Goal: Task Accomplishment & Management: Manage account settings

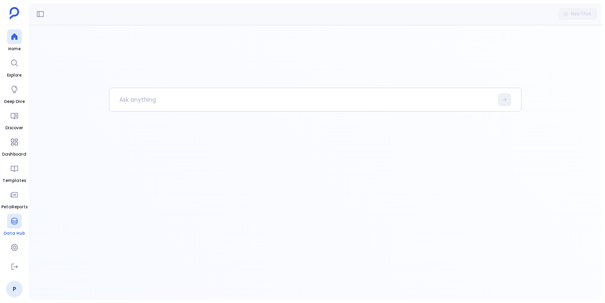
click at [14, 222] on icon at bounding box center [14, 221] width 8 height 8
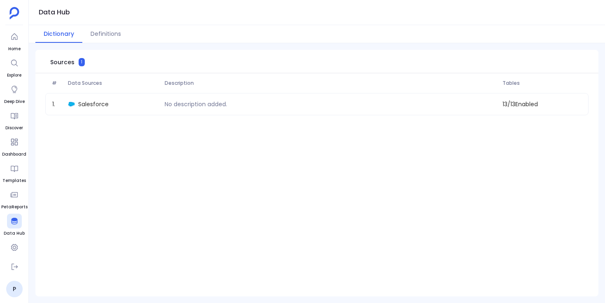
click at [285, 177] on div "# Data Sources Description Tables 1 . Salesforce No description added. 13 / 13 …" at bounding box center [316, 185] width 563 height 224
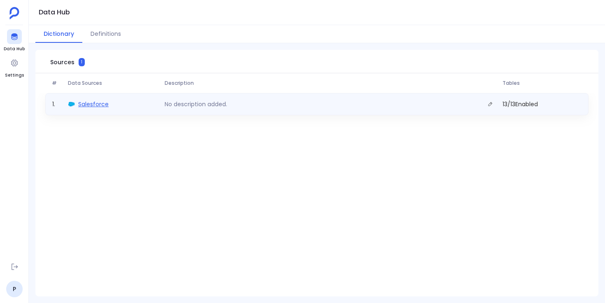
click at [102, 105] on span "Salesforce" at bounding box center [93, 104] width 30 height 8
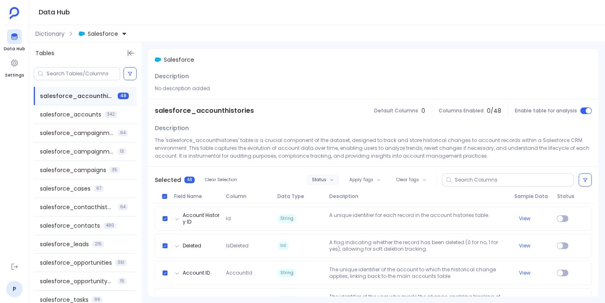
click at [327, 179] on button "Status" at bounding box center [323, 180] width 33 height 11
click at [336, 196] on label "Enable" at bounding box center [338, 195] width 61 height 18
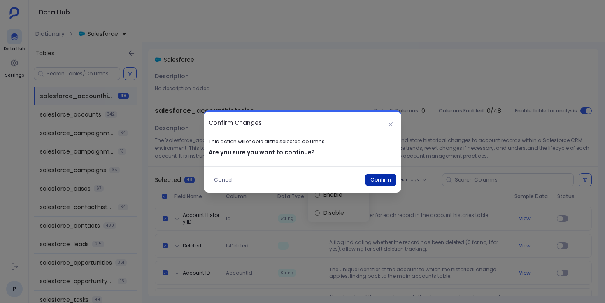
click at [375, 181] on button "Confirm" at bounding box center [380, 180] width 31 height 12
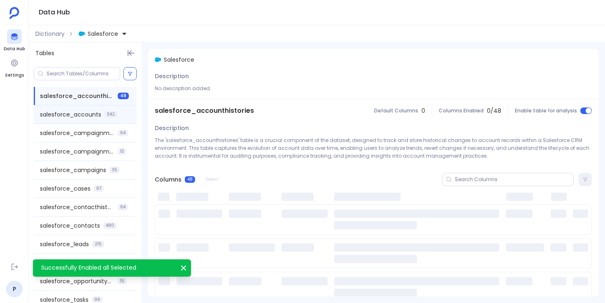
click at [79, 116] on span "salesforce_accounts" at bounding box center [70, 114] width 61 height 8
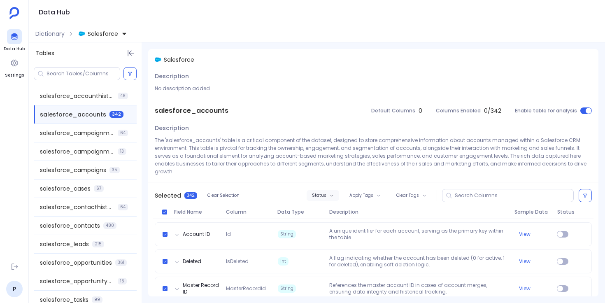
click at [319, 193] on span "Status" at bounding box center [319, 195] width 14 height 5
click at [331, 203] on label "Enable" at bounding box center [338, 203] width 61 height 18
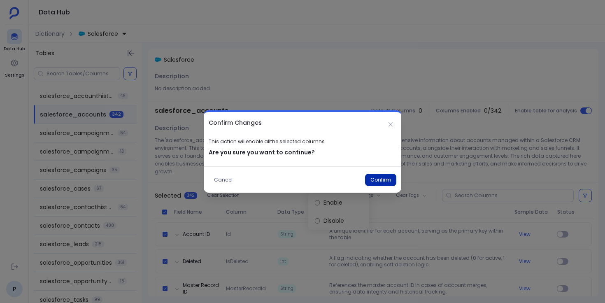
click at [383, 176] on button "Confirm" at bounding box center [380, 180] width 31 height 12
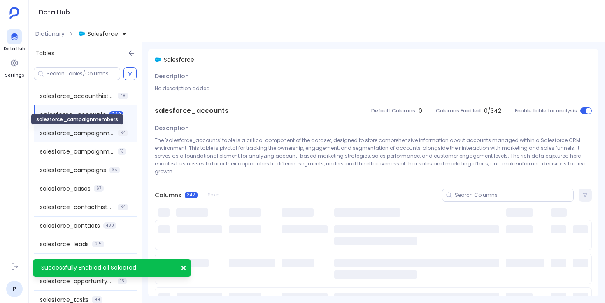
click at [101, 134] on span "salesforce_campaignmembers" at bounding box center [77, 133] width 75 height 8
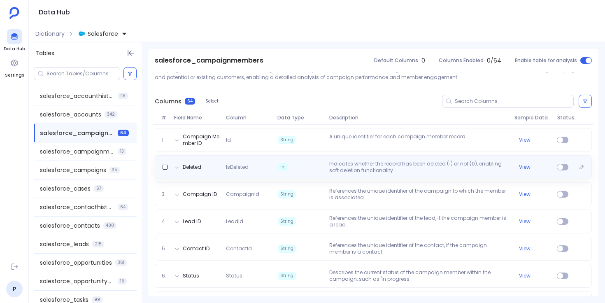
scroll to position [101, 0]
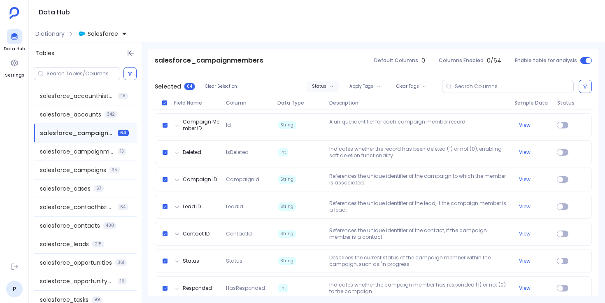
click at [330, 85] on icon "button" at bounding box center [332, 86] width 4 height 4
click at [334, 106] on label "Enable" at bounding box center [338, 101] width 61 height 18
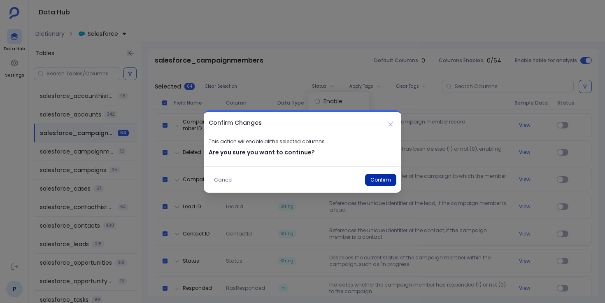
click at [377, 177] on button "Confirm" at bounding box center [380, 180] width 31 height 12
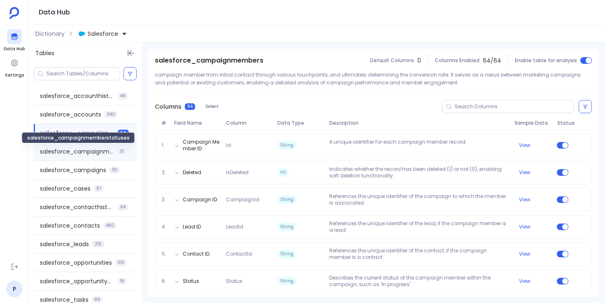
click at [99, 148] on span "salesforce_campaignmemberstatuses" at bounding box center [77, 151] width 75 height 8
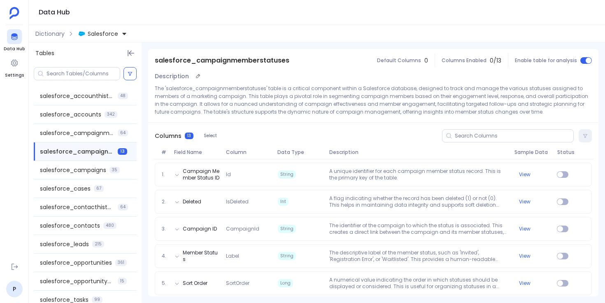
scroll to position [80, 0]
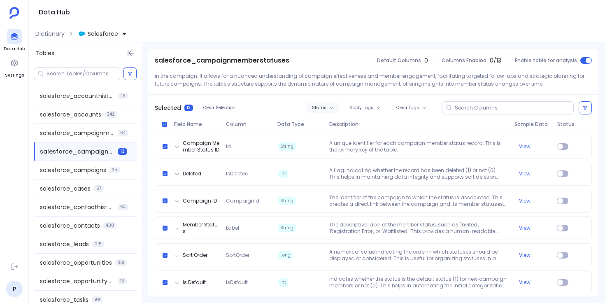
click at [322, 111] on button "Status" at bounding box center [323, 108] width 33 height 11
click at [333, 123] on label "Enable" at bounding box center [338, 123] width 61 height 18
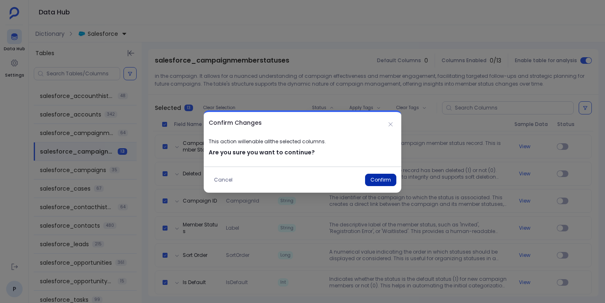
click at [382, 182] on button "Confirm" at bounding box center [380, 180] width 31 height 12
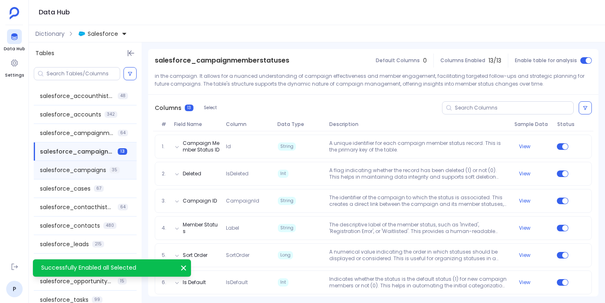
click at [105, 173] on span "salesforce_campaigns" at bounding box center [73, 170] width 66 height 8
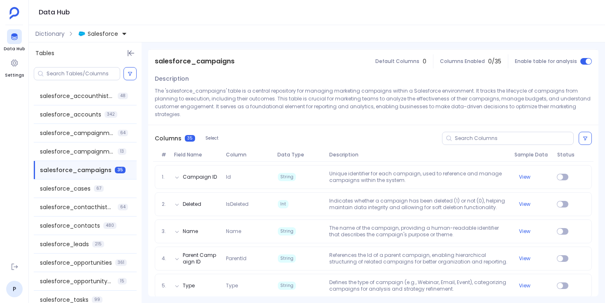
scroll to position [61, 0]
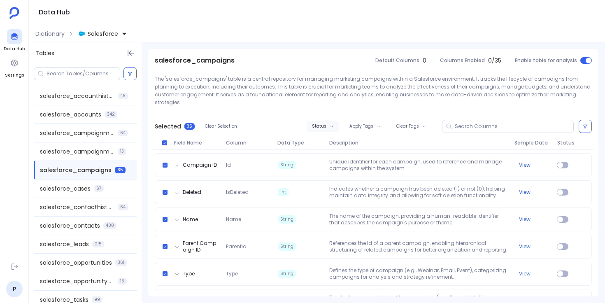
click at [324, 122] on button "Status" at bounding box center [323, 126] width 33 height 11
click at [332, 131] on label "Enable" at bounding box center [338, 133] width 61 height 18
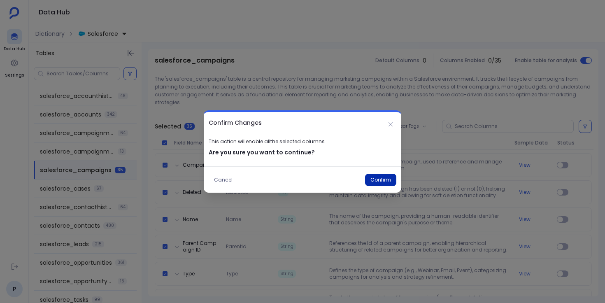
click at [386, 181] on button "Confirm" at bounding box center [380, 180] width 31 height 12
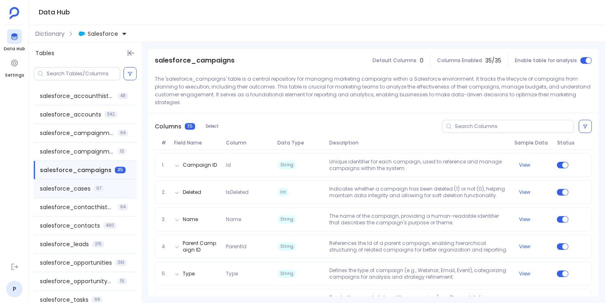
click at [106, 188] on div "salesforce_cases 67" at bounding box center [85, 189] width 103 height 18
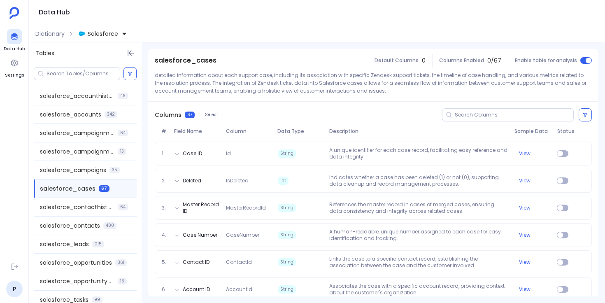
scroll to position [107, 0]
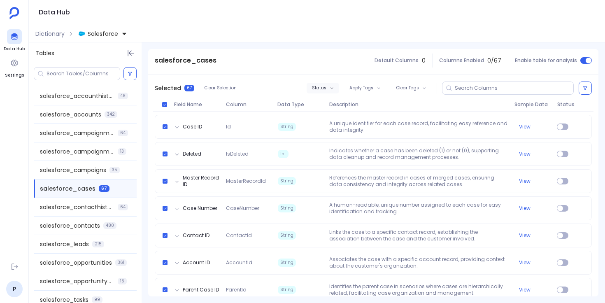
click at [328, 88] on button "Status" at bounding box center [323, 88] width 33 height 11
click at [337, 101] on label "Enable" at bounding box center [338, 103] width 61 height 18
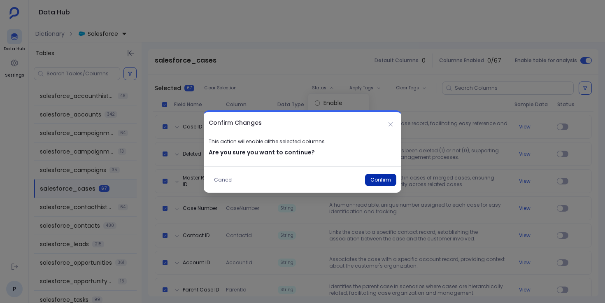
click at [373, 178] on button "Confirm" at bounding box center [380, 180] width 31 height 12
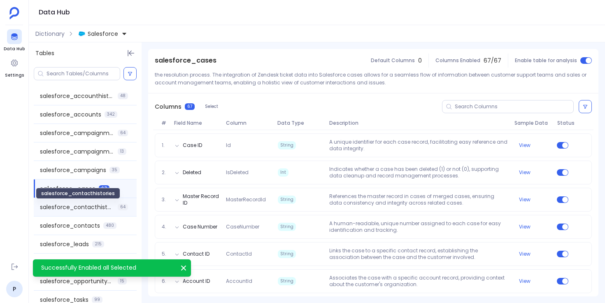
click at [94, 208] on span "salesforce_contacthistories" at bounding box center [77, 207] width 75 height 8
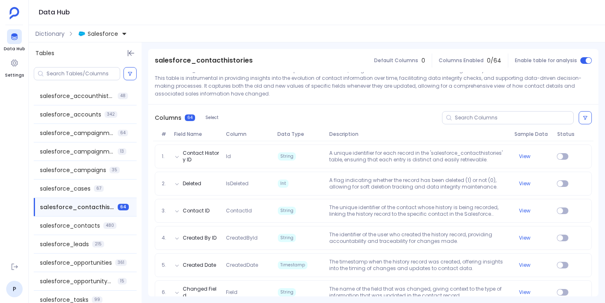
scroll to position [103, 0]
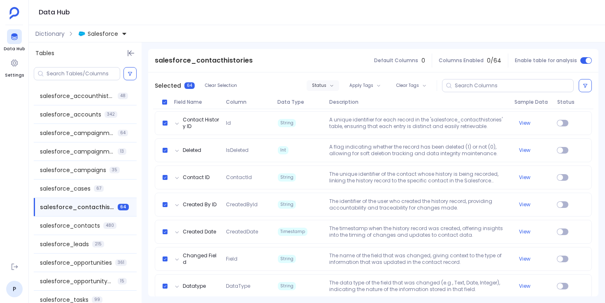
click at [318, 88] on span "Status" at bounding box center [319, 85] width 14 height 5
click at [330, 98] on label "Enable" at bounding box center [338, 100] width 61 height 18
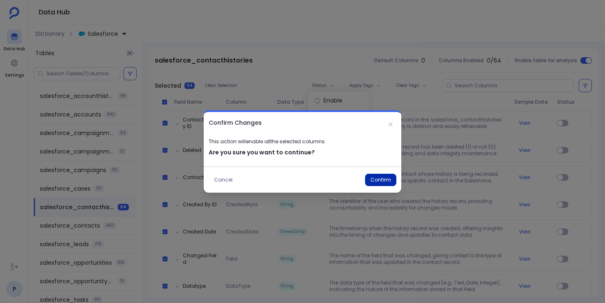
click at [373, 179] on button "Confirm" at bounding box center [380, 180] width 31 height 12
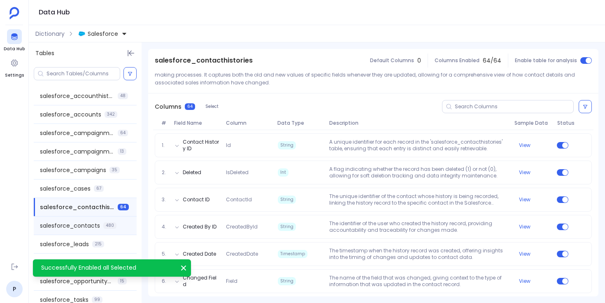
click at [96, 227] on span "salesforce_contacts" at bounding box center [70, 226] width 60 height 8
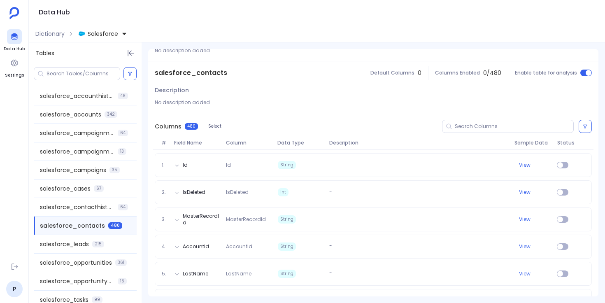
scroll to position [69, 0]
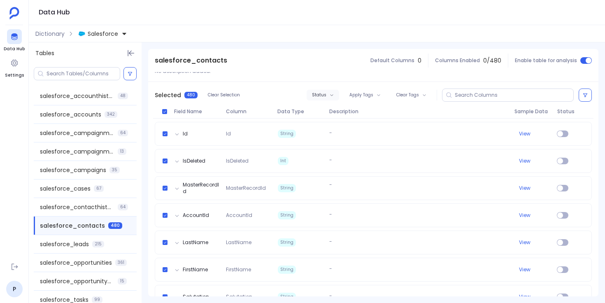
click at [319, 97] on span "Status" at bounding box center [319, 95] width 14 height 5
click at [335, 110] on label "Enable" at bounding box center [338, 110] width 61 height 18
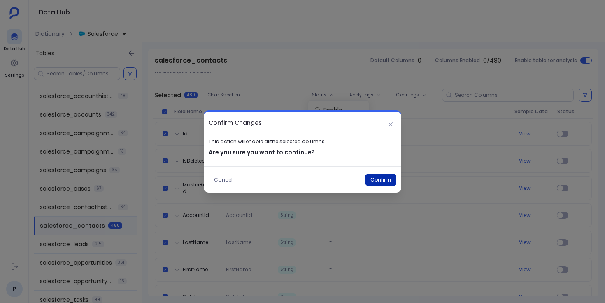
click at [377, 177] on button "Confirm" at bounding box center [380, 180] width 31 height 12
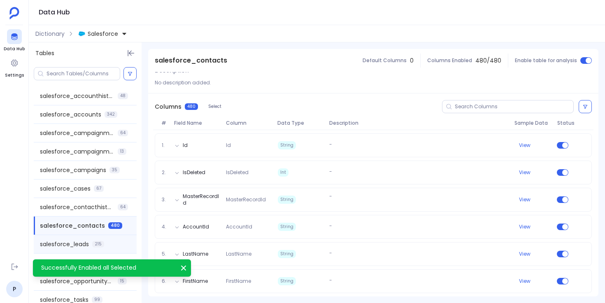
click at [80, 244] on span "salesforce_leads" at bounding box center [64, 244] width 49 height 8
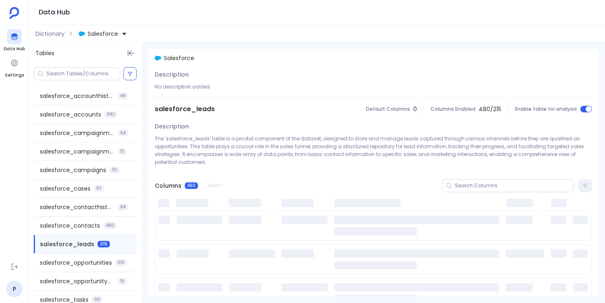
scroll to position [0, 0]
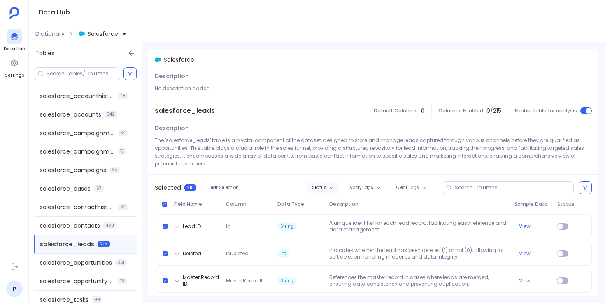
click at [331, 185] on button "Status" at bounding box center [323, 187] width 33 height 11
click at [336, 204] on label "Enable" at bounding box center [338, 203] width 61 height 18
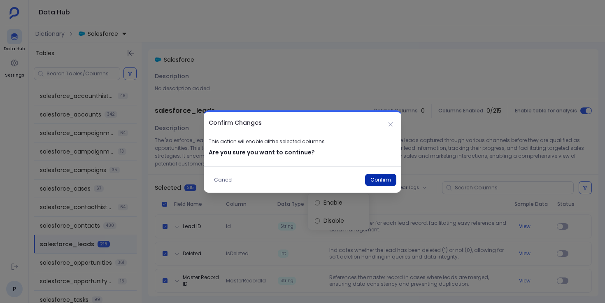
click at [381, 181] on button "Confirm" at bounding box center [380, 180] width 31 height 12
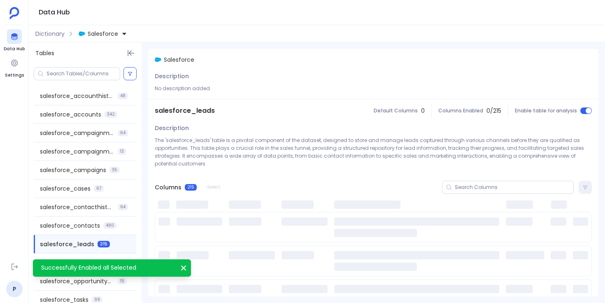
click at [186, 270] on icon "Successfully Enabled all Selected" at bounding box center [184, 268] width 8 height 8
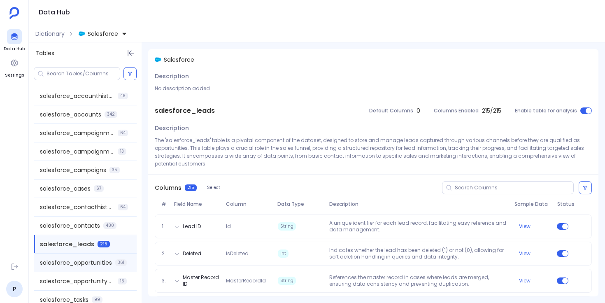
click at [110, 261] on span "salesforce_opportunities" at bounding box center [76, 263] width 72 height 8
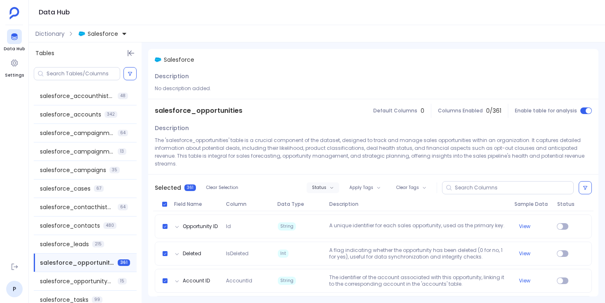
click at [324, 183] on button "Status" at bounding box center [323, 187] width 33 height 11
click at [339, 194] on label "Enable" at bounding box center [338, 195] width 61 height 18
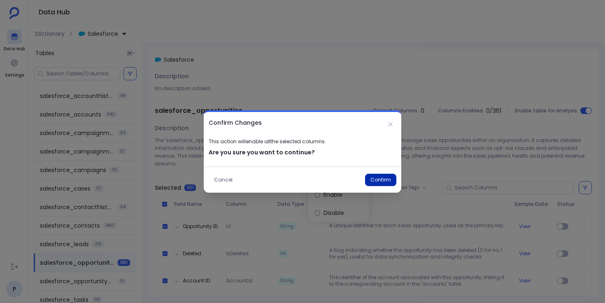
click at [378, 178] on button "Confirm" at bounding box center [380, 180] width 31 height 12
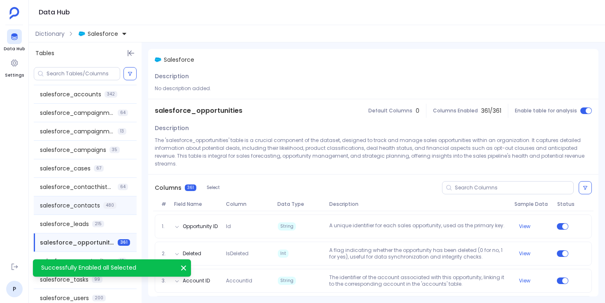
scroll to position [28, 0]
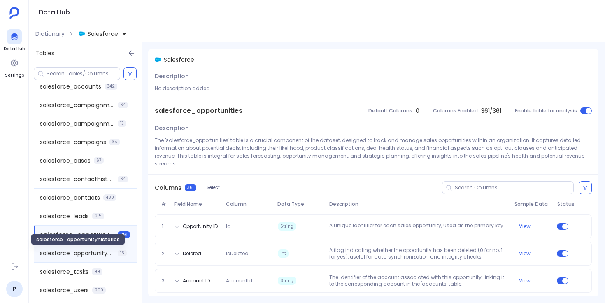
click at [98, 250] on span "salesforce_opportunityhistories" at bounding box center [77, 253] width 75 height 8
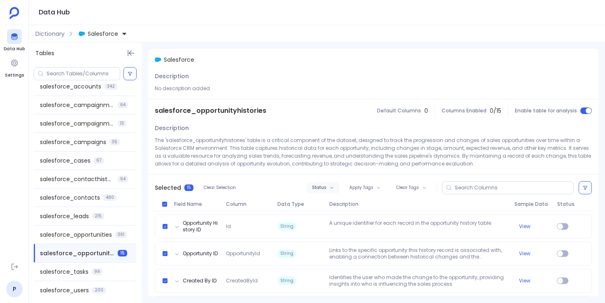
click at [320, 191] on button "Status" at bounding box center [323, 187] width 33 height 11
click at [337, 202] on label "Enable" at bounding box center [338, 203] width 61 height 18
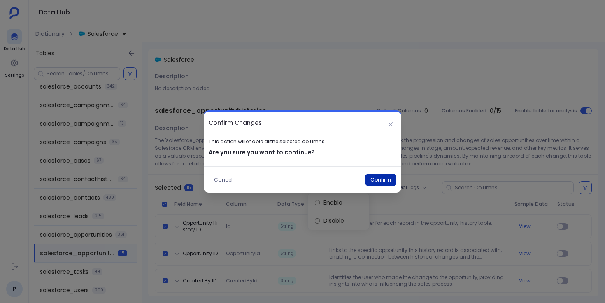
click at [376, 182] on button "Confirm" at bounding box center [380, 180] width 31 height 12
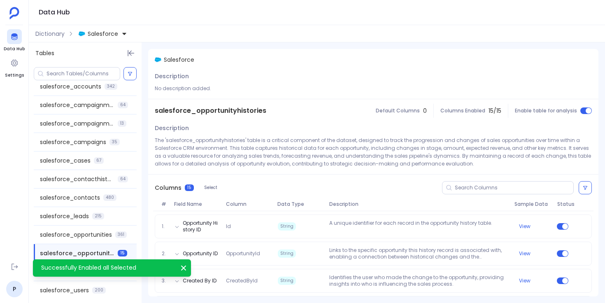
click at [184, 267] on icon "Successfully Enabled all Selected" at bounding box center [183, 268] width 5 height 5
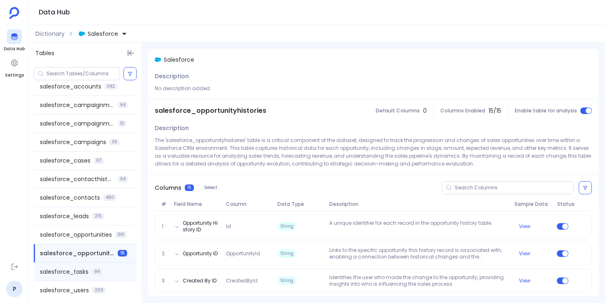
click at [109, 272] on div "salesforce_tasks 99" at bounding box center [85, 272] width 103 height 18
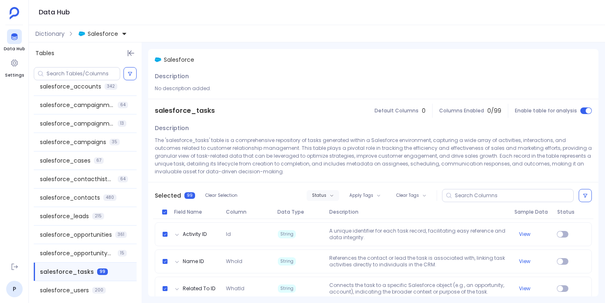
click at [321, 197] on span "Status" at bounding box center [319, 195] width 14 height 5
click at [338, 207] on label "Enable" at bounding box center [338, 210] width 61 height 18
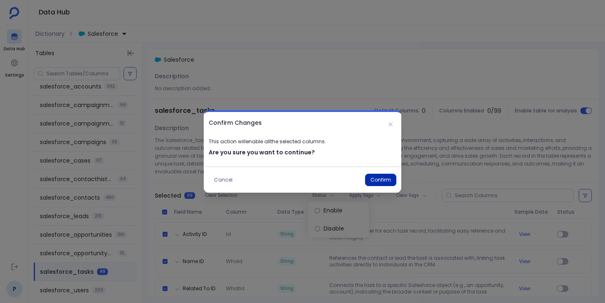
click at [373, 182] on button "Confirm" at bounding box center [380, 180] width 31 height 12
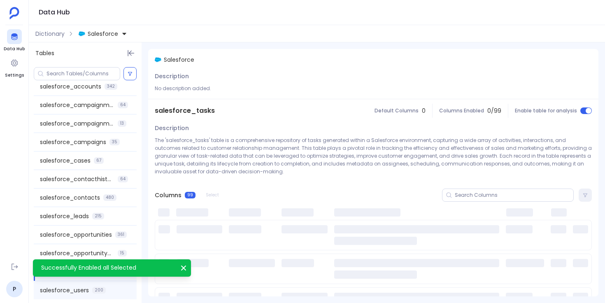
click at [93, 290] on span "200" at bounding box center [99, 290] width 14 height 7
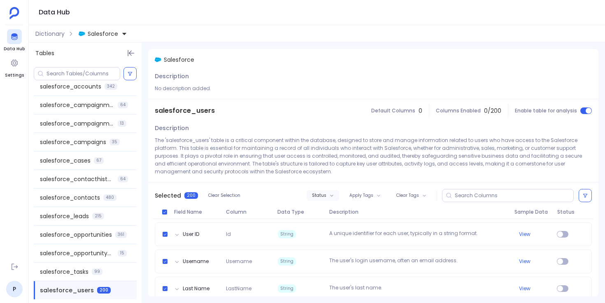
click at [319, 194] on span "Status" at bounding box center [319, 195] width 14 height 5
click at [341, 208] on label "Enable" at bounding box center [338, 210] width 61 height 18
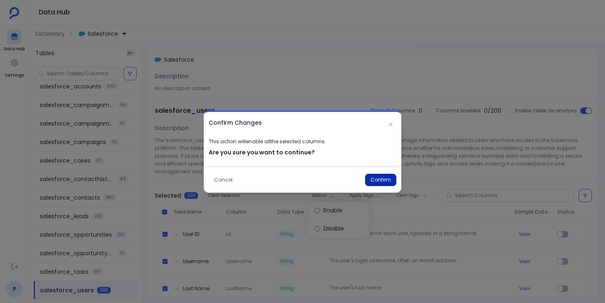
click at [374, 180] on button "Confirm" at bounding box center [380, 180] width 31 height 12
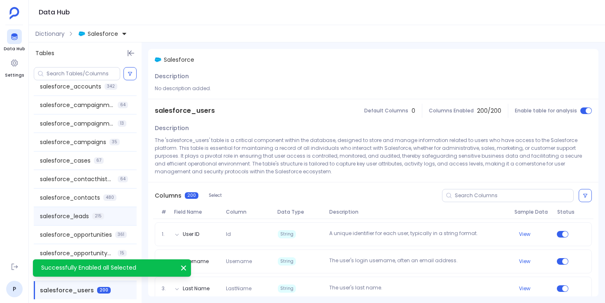
scroll to position [0, 0]
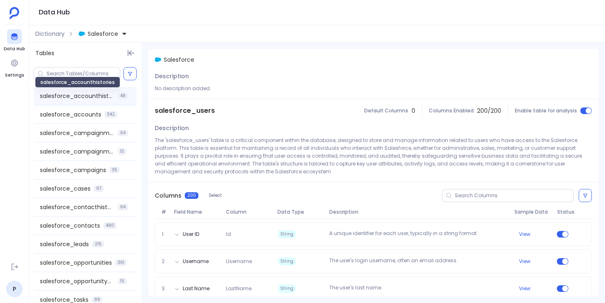
click at [107, 96] on span "salesforce_accounthistories" at bounding box center [77, 96] width 75 height 8
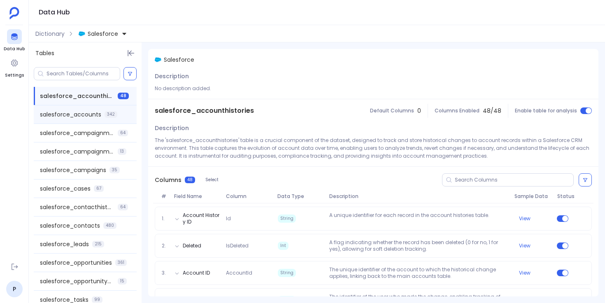
click at [105, 115] on span "342" at bounding box center [111, 114] width 13 height 7
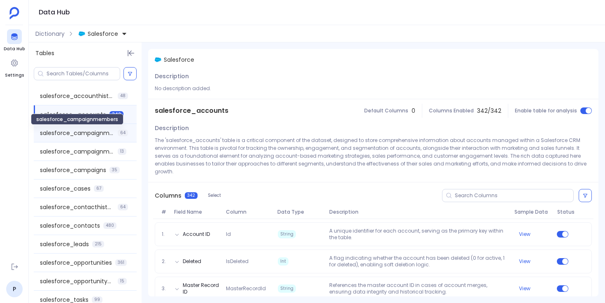
click at [103, 133] on span "salesforce_campaignmembers" at bounding box center [77, 133] width 75 height 8
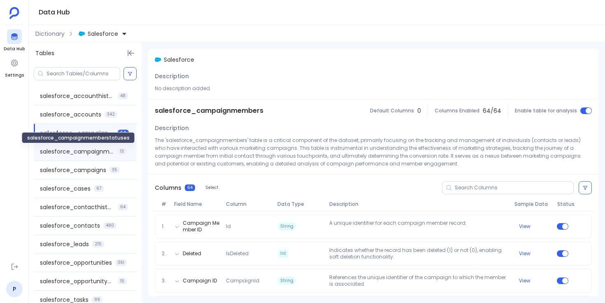
click at [102, 149] on span "salesforce_campaignmemberstatuses" at bounding box center [77, 151] width 75 height 8
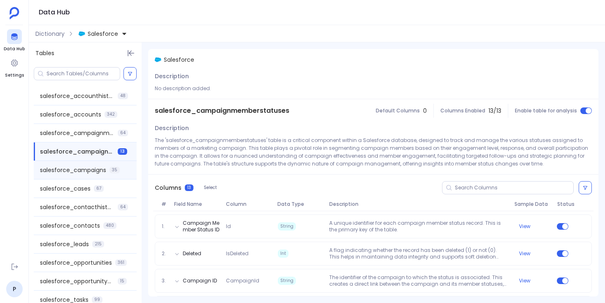
click at [101, 169] on span "salesforce_campaigns" at bounding box center [73, 170] width 66 height 8
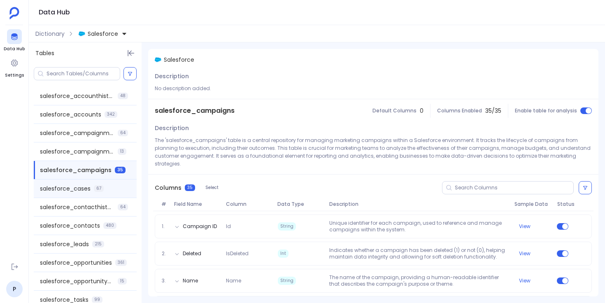
click at [100, 189] on span "67" at bounding box center [99, 188] width 10 height 7
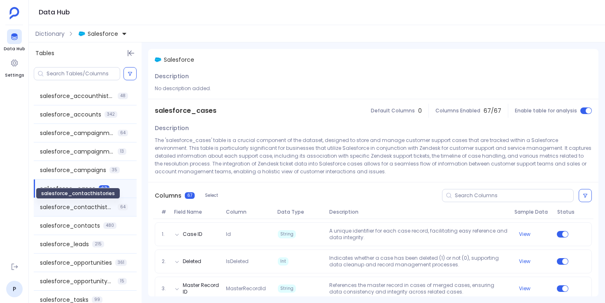
click at [101, 210] on span "salesforce_contacthistories" at bounding box center [77, 207] width 75 height 8
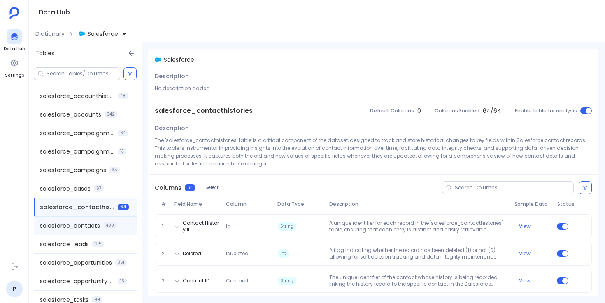
click at [102, 223] on div "salesforce_contacts 480" at bounding box center [85, 226] width 103 height 18
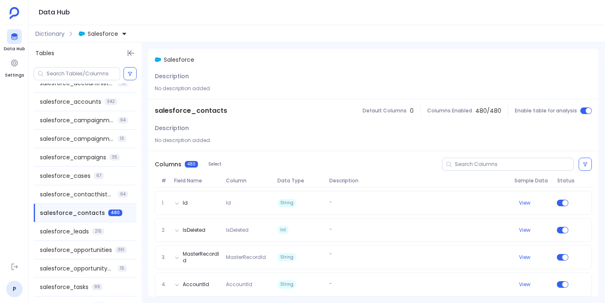
scroll to position [28, 0]
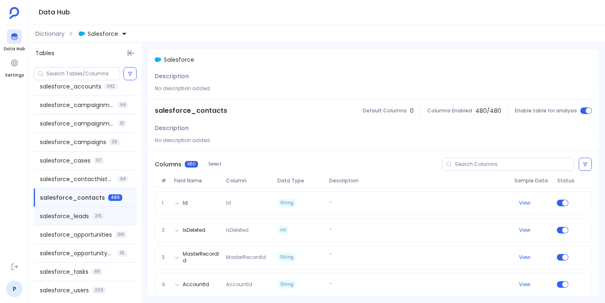
click at [104, 214] on div "salesforce_leads 215" at bounding box center [85, 216] width 103 height 18
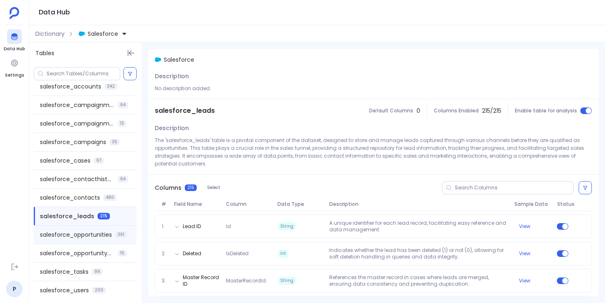
click at [105, 238] on span "salesforce_opportunities" at bounding box center [76, 235] width 72 height 8
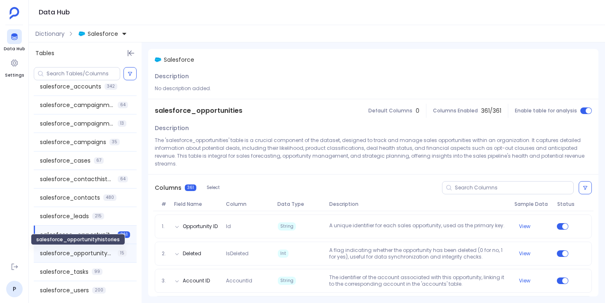
click at [105, 253] on span "salesforce_opportunityhistories" at bounding box center [77, 253] width 75 height 8
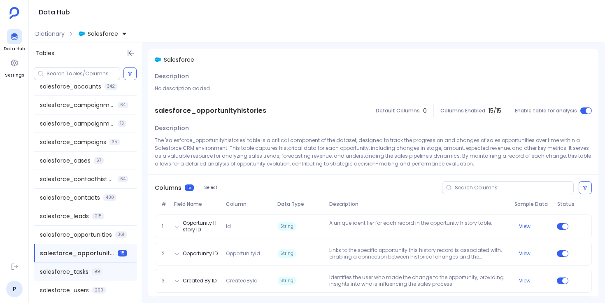
click at [105, 275] on div "salesforce_tasks 99" at bounding box center [85, 272] width 103 height 18
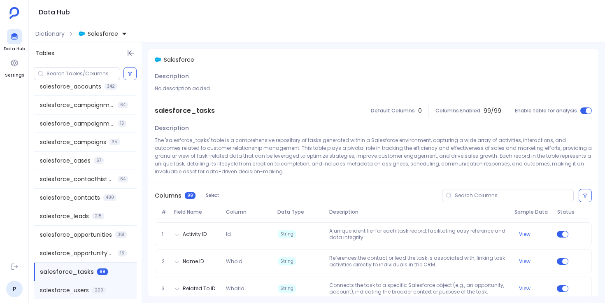
click at [107, 289] on div "salesforce_users 200" at bounding box center [85, 290] width 103 height 18
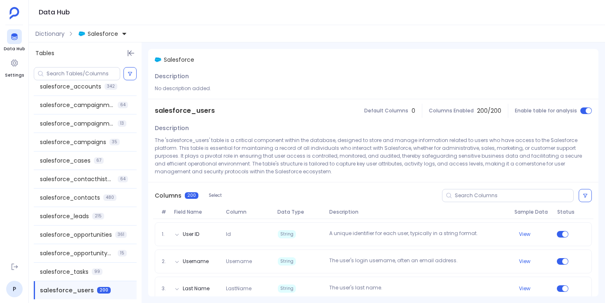
click at [17, 106] on ul "Data Hub Settings" at bounding box center [14, 142] width 21 height 226
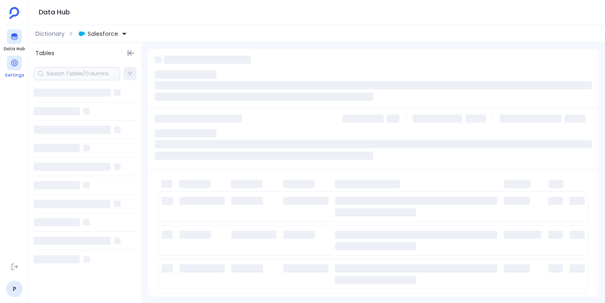
click at [15, 63] on icon at bounding box center [14, 63] width 7 height 7
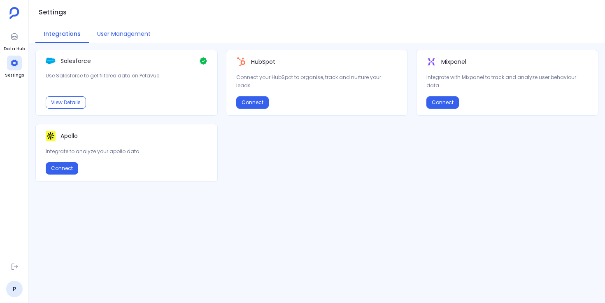
click at [141, 33] on button "User Management" at bounding box center [124, 34] width 70 height 18
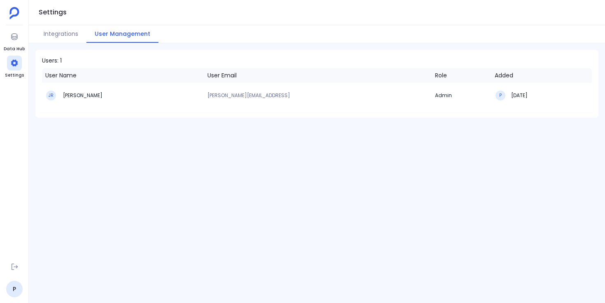
click at [237, 166] on div "Users: 1 User Name User Email Role Added JR [PERSON_NAME] [PERSON_NAME][EMAIL_A…" at bounding box center [317, 173] width 576 height 260
click at [305, 175] on div "Users: 1 User Name User Email Role Added JR [PERSON_NAME] [PERSON_NAME][EMAIL_A…" at bounding box center [317, 173] width 576 height 260
click at [224, 172] on div "Users: 1 User Name User Email Role Added JR James Reichmuth james@regie.ai Admi…" at bounding box center [317, 173] width 576 height 260
click at [301, 185] on div "Users: 1 User Name User Email Role Added JR [PERSON_NAME] [PERSON_NAME][EMAIL_A…" at bounding box center [317, 173] width 576 height 260
click at [307, 149] on div "Users: 1 User Name User Email Role Added JR [PERSON_NAME] [PERSON_NAME][EMAIL_A…" at bounding box center [317, 173] width 576 height 260
